Goal: Task Accomplishment & Management: Manage account settings

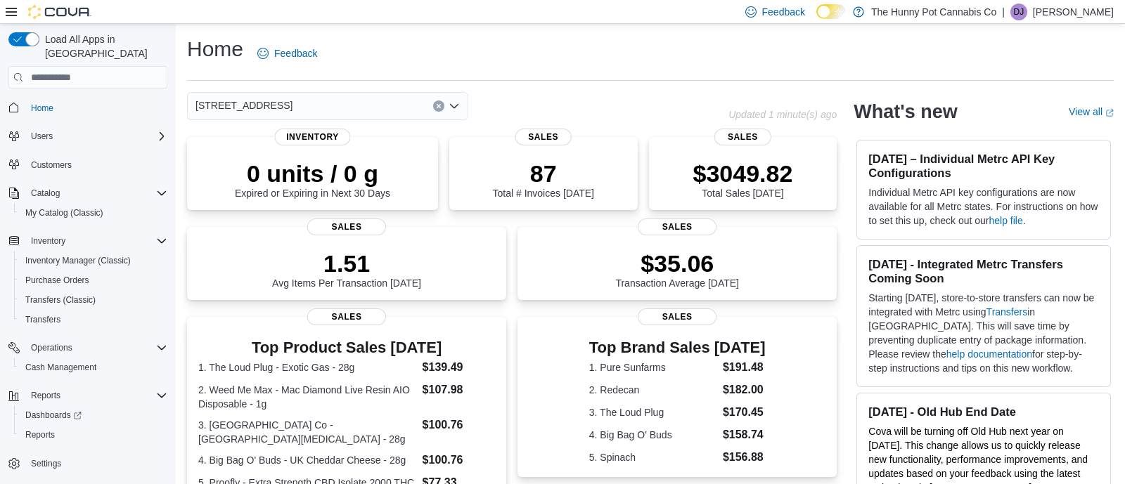
click at [1054, 20] on p "Dave Johnston" at bounding box center [1073, 12] width 81 height 17
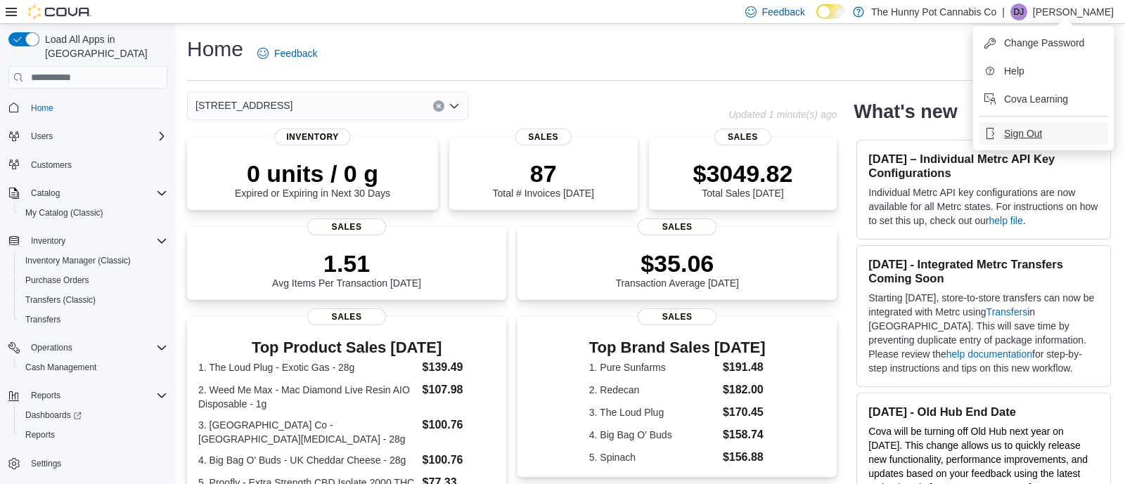
click at [1027, 138] on span "Sign Out" at bounding box center [1023, 134] width 38 height 14
